Goal: Transaction & Acquisition: Purchase product/service

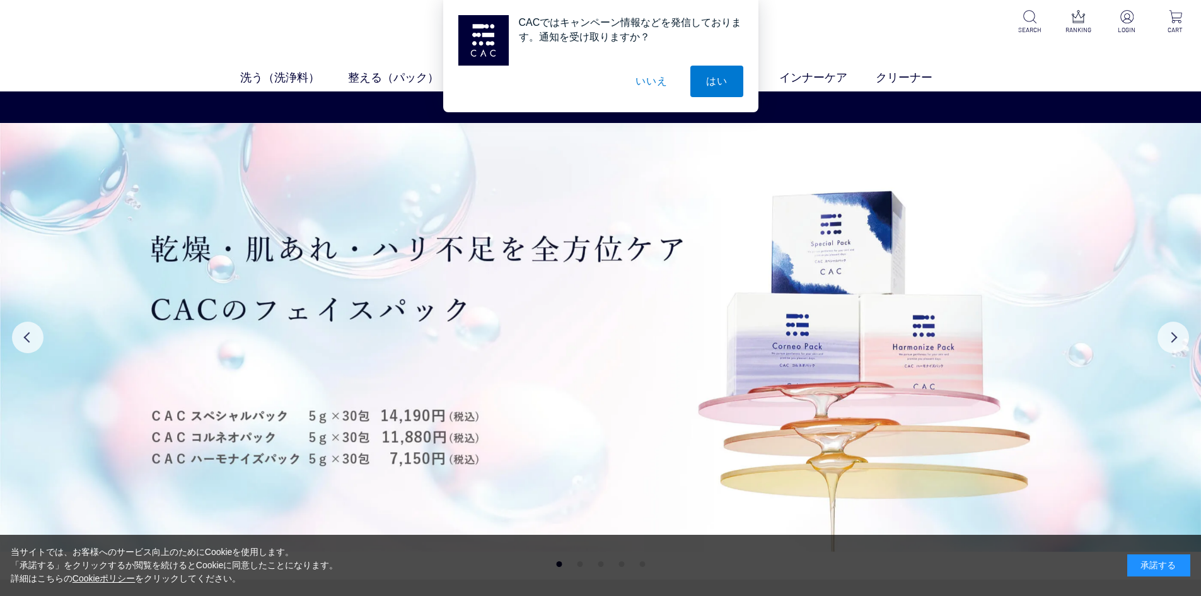
click at [651, 79] on button "いいえ" at bounding box center [651, 82] width 63 height 32
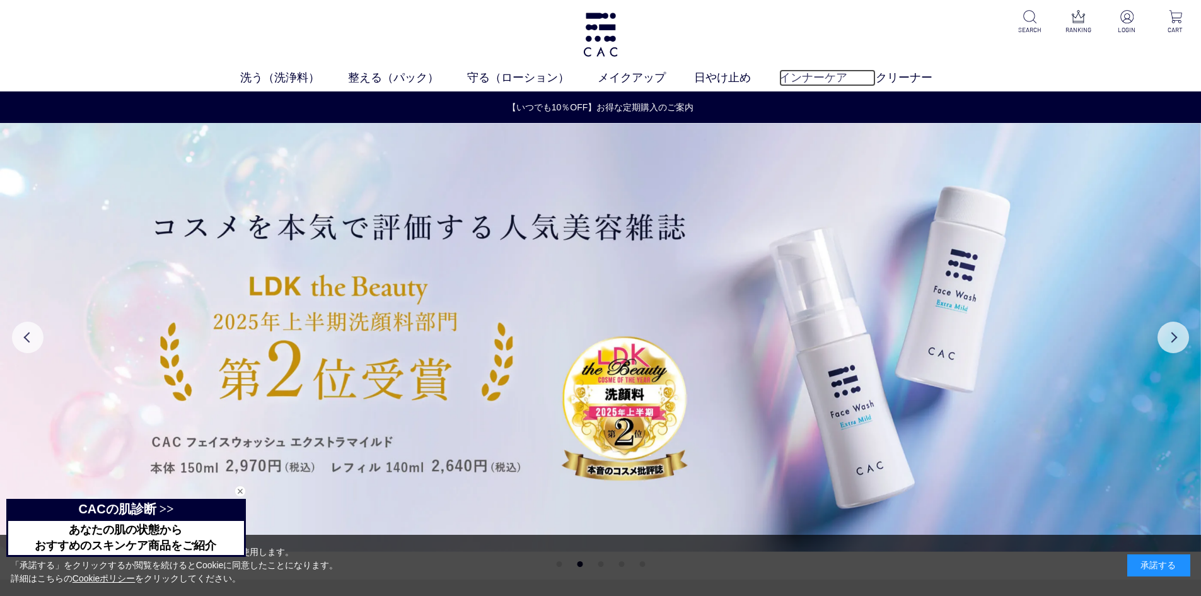
click at [825, 74] on link "インナーケア" at bounding box center [827, 77] width 96 height 17
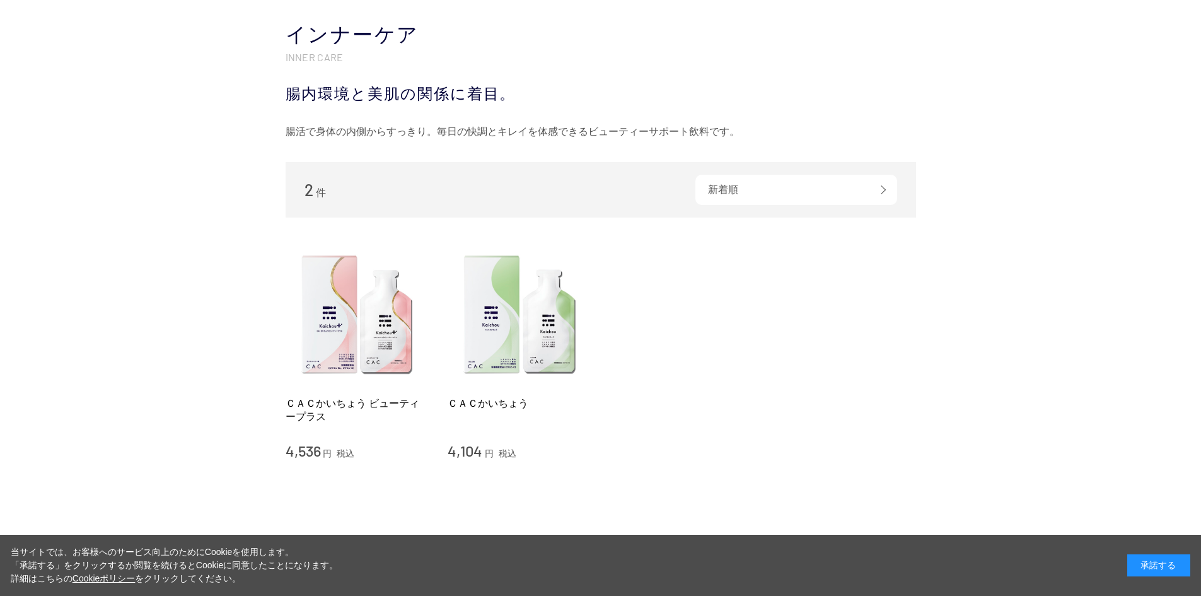
scroll to position [126, 0]
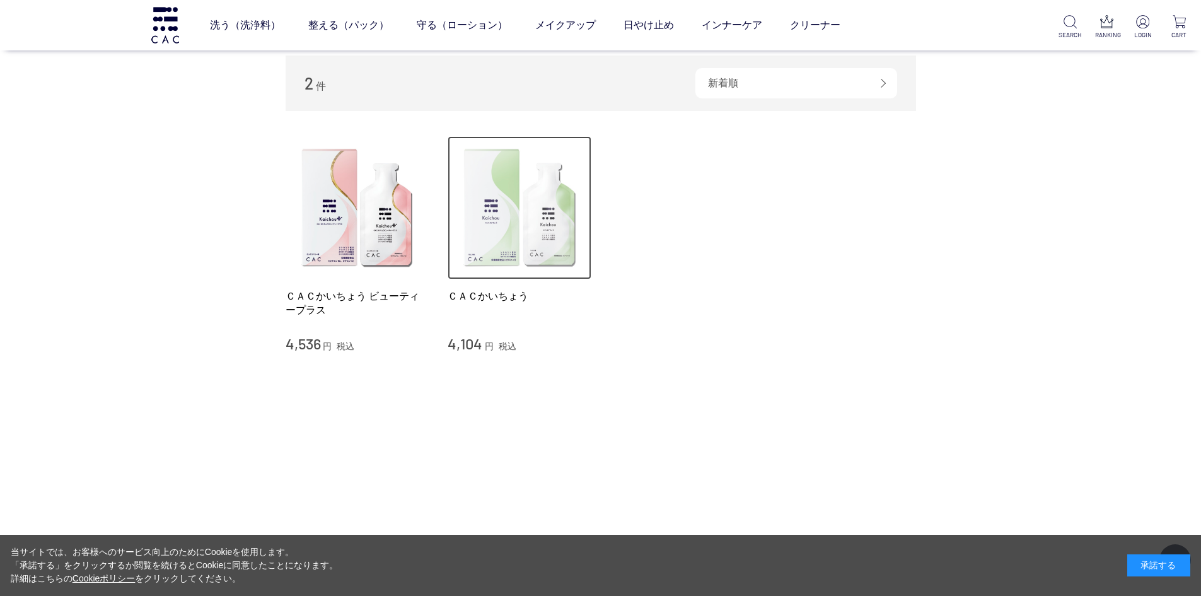
click at [550, 231] on img at bounding box center [520, 208] width 144 height 144
